Goal: Task Accomplishment & Management: Manage account settings

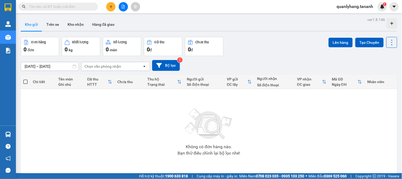
click at [84, 8] on input "text" at bounding box center [60, 7] width 63 height 6
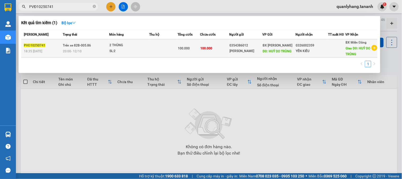
type input "PVĐ10250741"
click at [170, 52] on td at bounding box center [163, 48] width 28 height 18
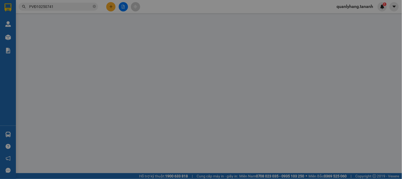
type input "0354386012"
type input "[PERSON_NAME]"
type input "HUỶ DO TRÙNG"
type input "0326002359"
type input "YẾN KIỀU"
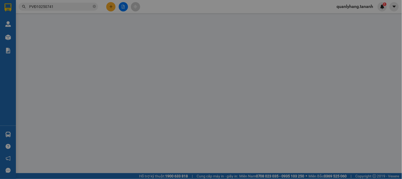
type input "HUỶ DO TRÙNG"
type input "100.000"
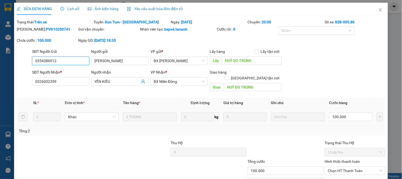
scroll to position [25, 0]
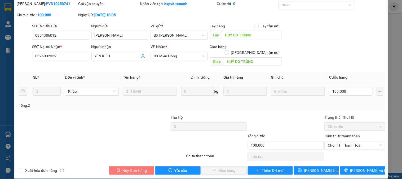
click at [139, 167] on span "Hủy Đơn Hàng" at bounding box center [134, 170] width 24 height 6
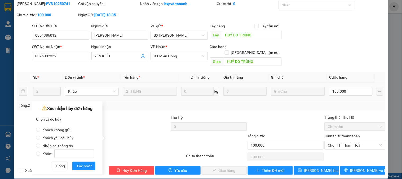
click at [88, 146] on label "Nhập sai thông tin" at bounding box center [66, 143] width 60 height 8
click at [40, 146] on input "Nhập sai thông tin" at bounding box center [38, 145] width 4 height 4
radio input "true"
click at [83, 163] on span "Xác nhận" at bounding box center [85, 166] width 16 height 6
